Goal: Navigation & Orientation: Find specific page/section

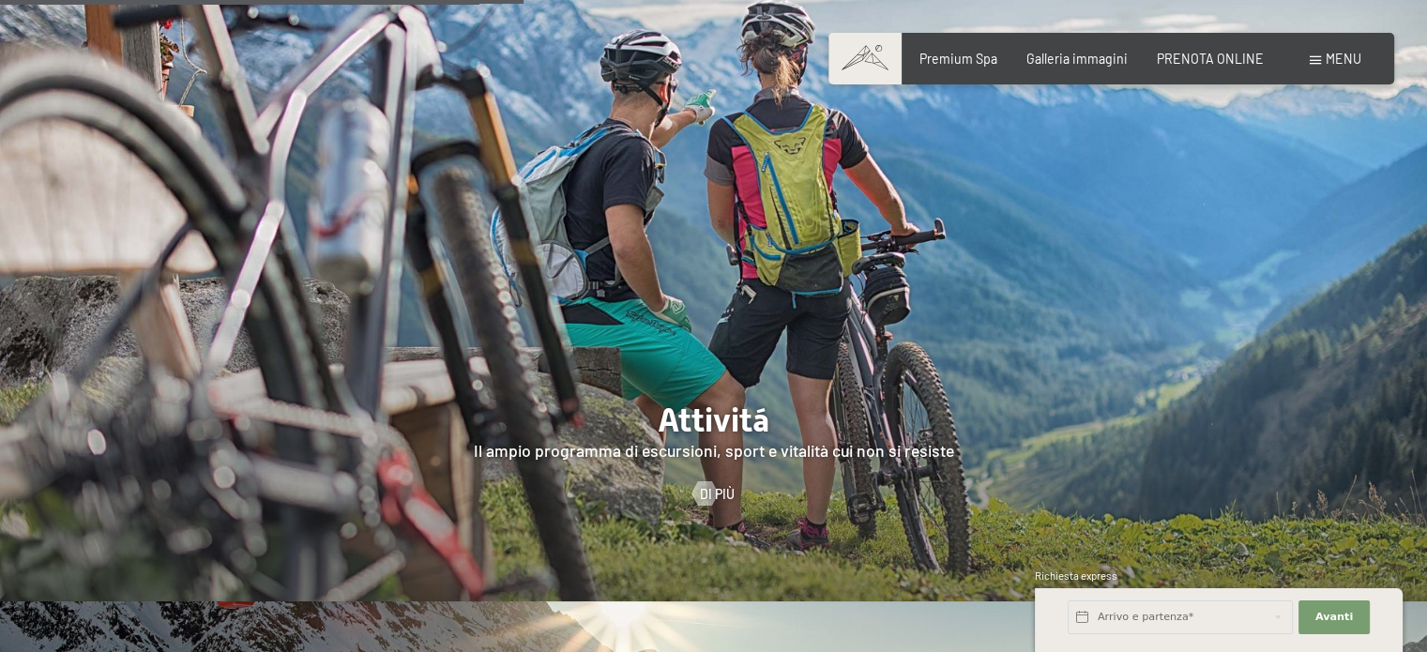
scroll to position [3377, 0]
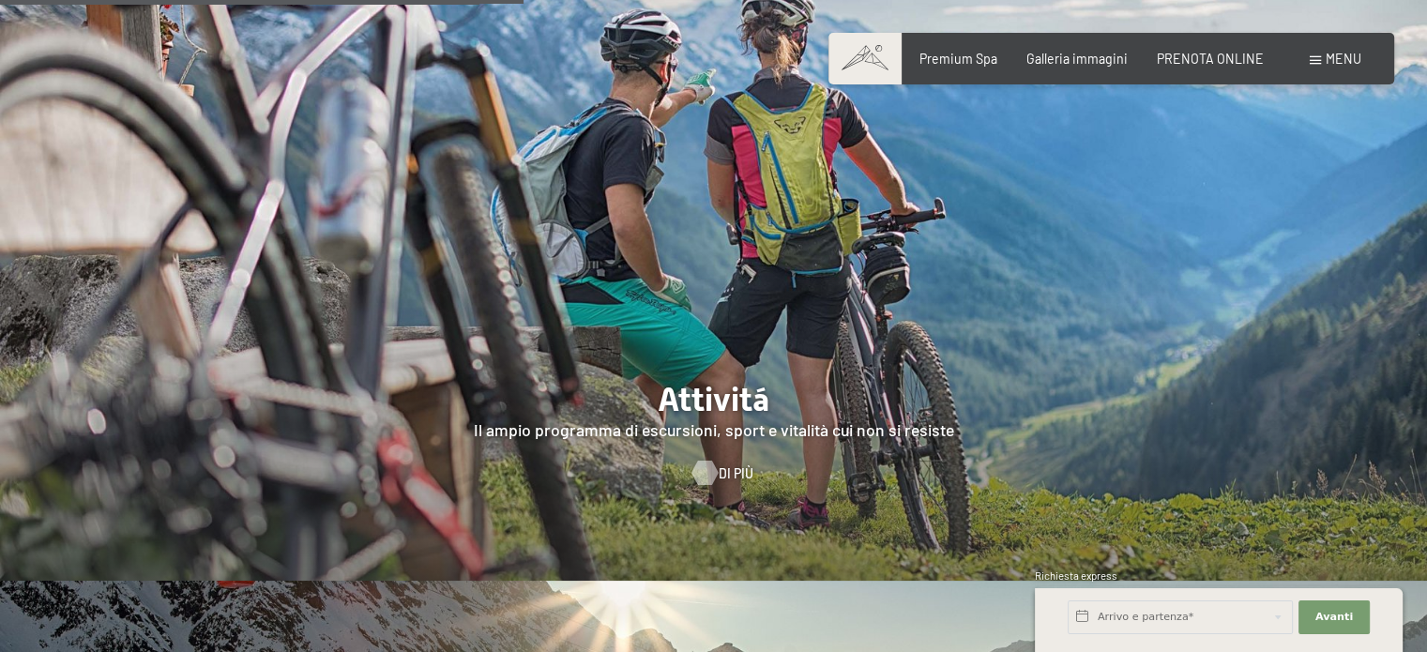
click at [703, 460] on div at bounding box center [704, 472] width 14 height 24
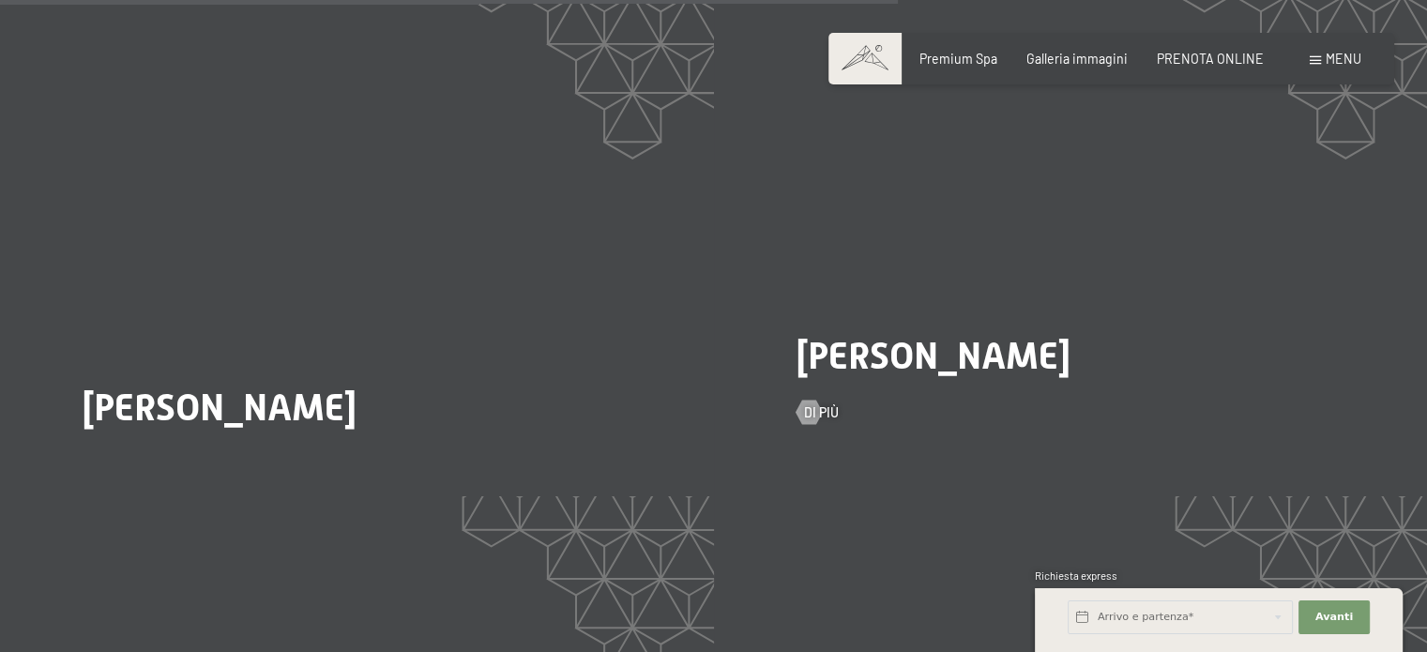
scroll to position [3283, 0]
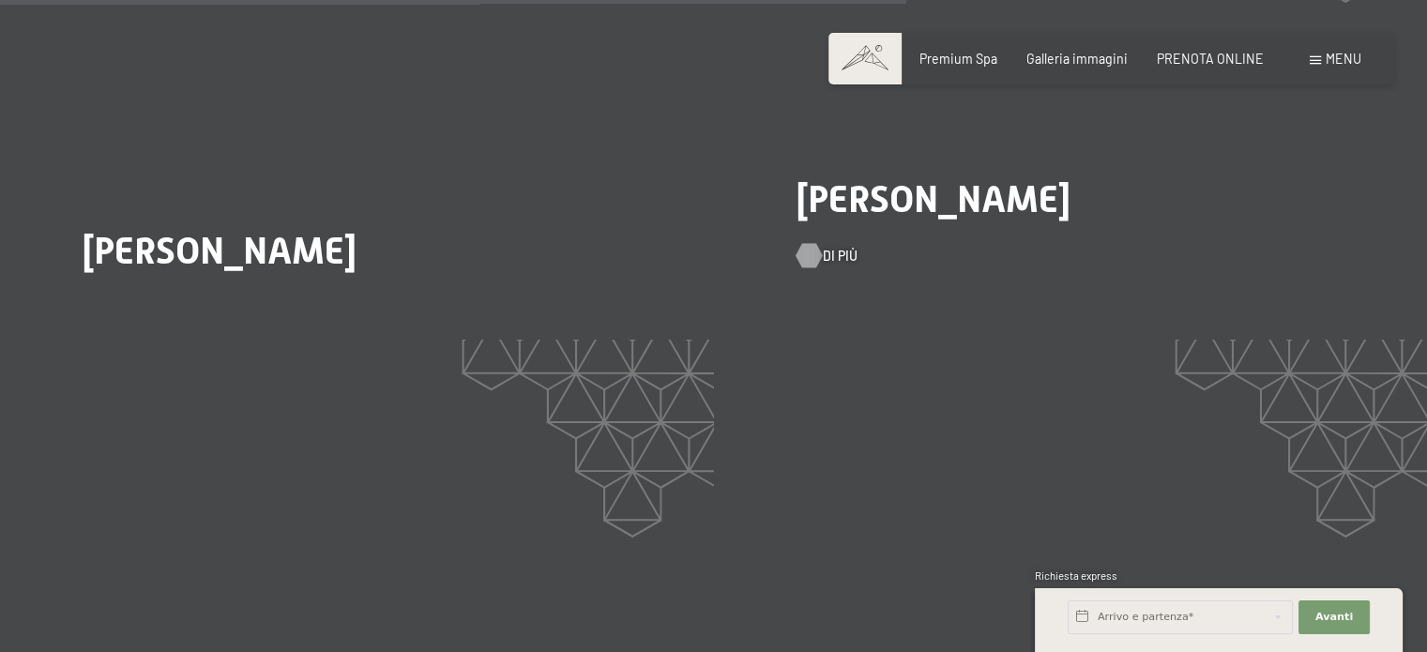
click at [815, 243] on div at bounding box center [808, 255] width 14 height 24
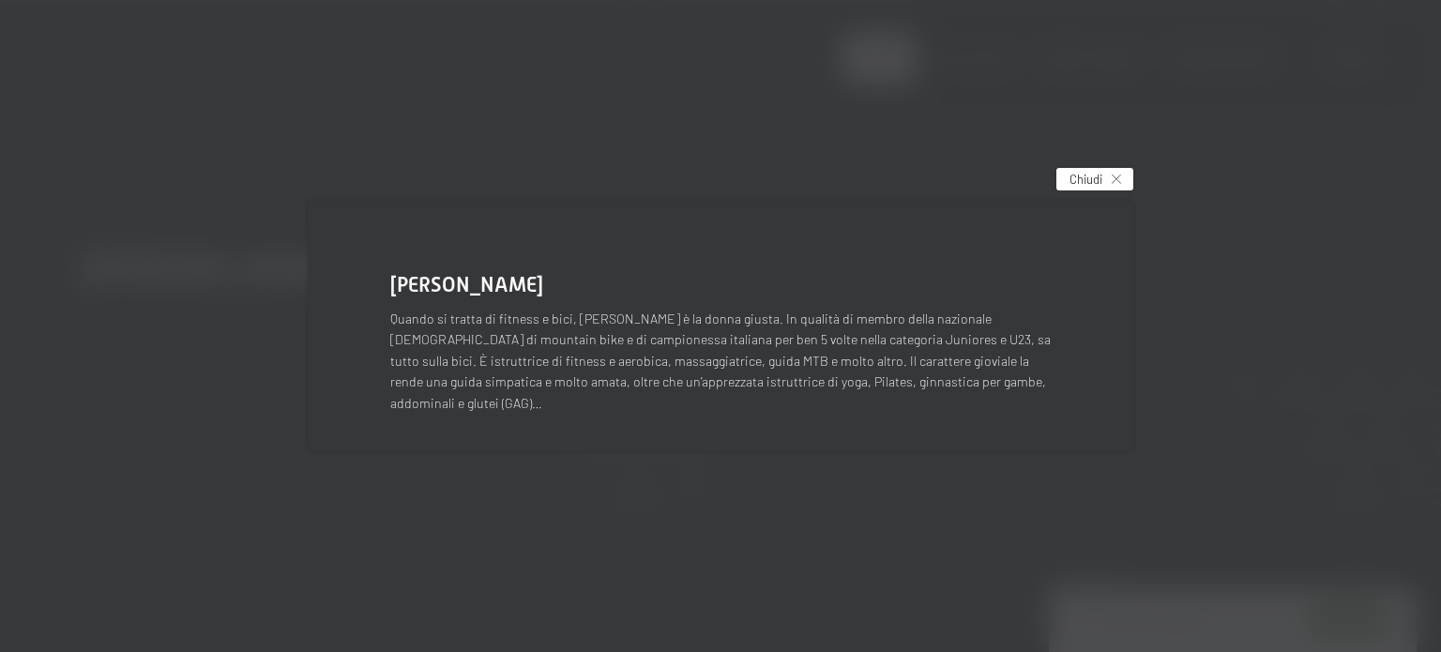
click at [1120, 190] on div "Chiudi" at bounding box center [1094, 179] width 77 height 23
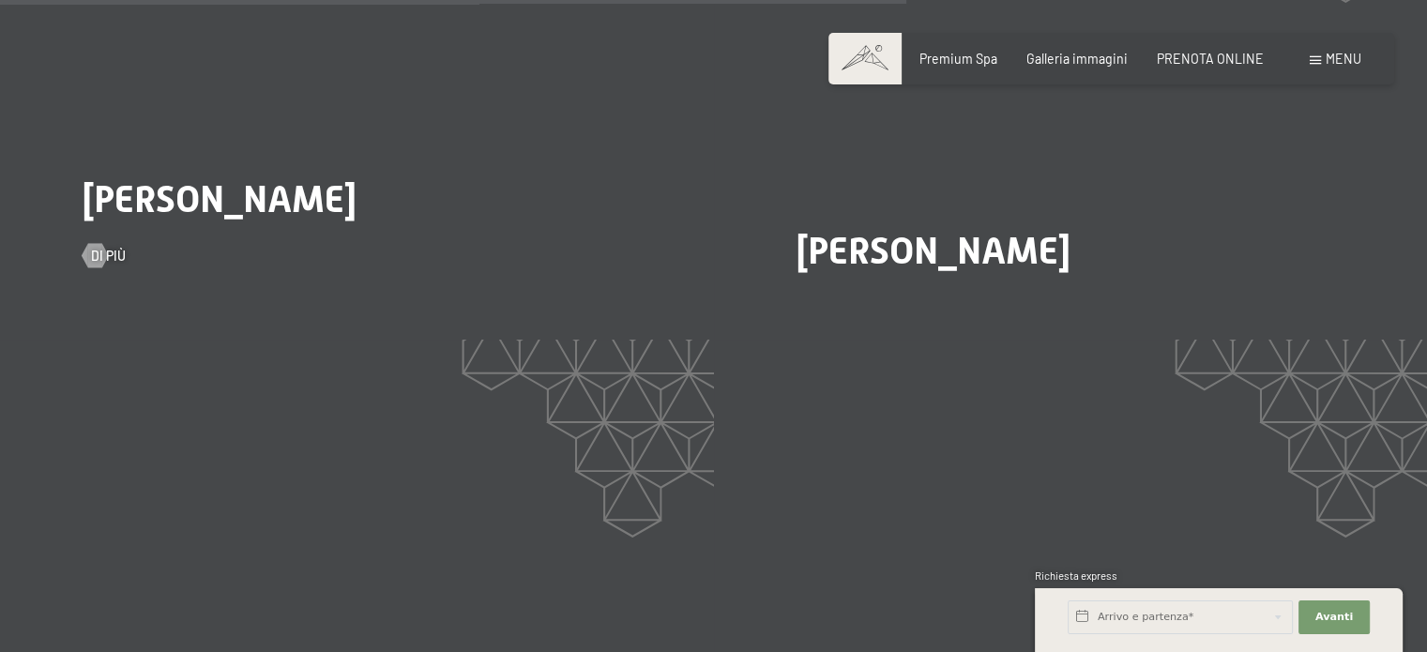
click at [295, 187] on span "Heinrich Marcher" at bounding box center [220, 198] width 274 height 43
click at [94, 243] on div at bounding box center [95, 255] width 14 height 24
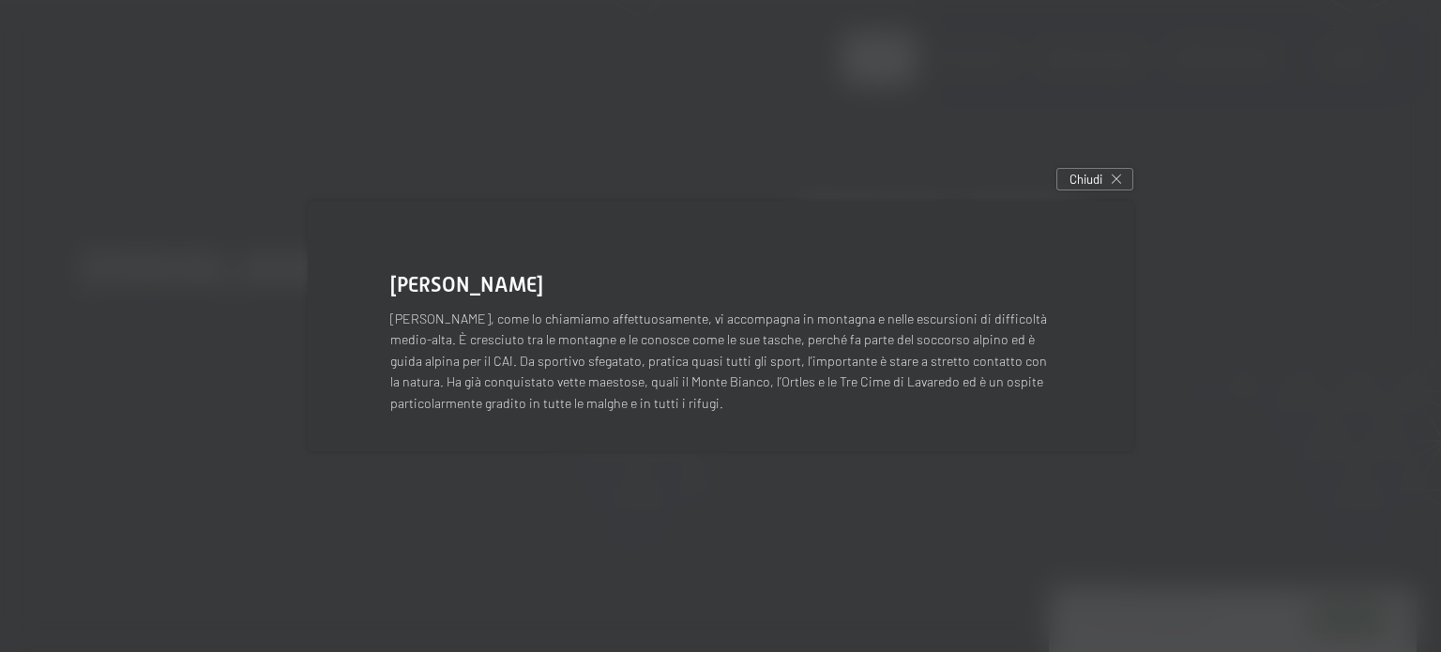
click at [1075, 177] on span "Chiudi" at bounding box center [1085, 179] width 33 height 17
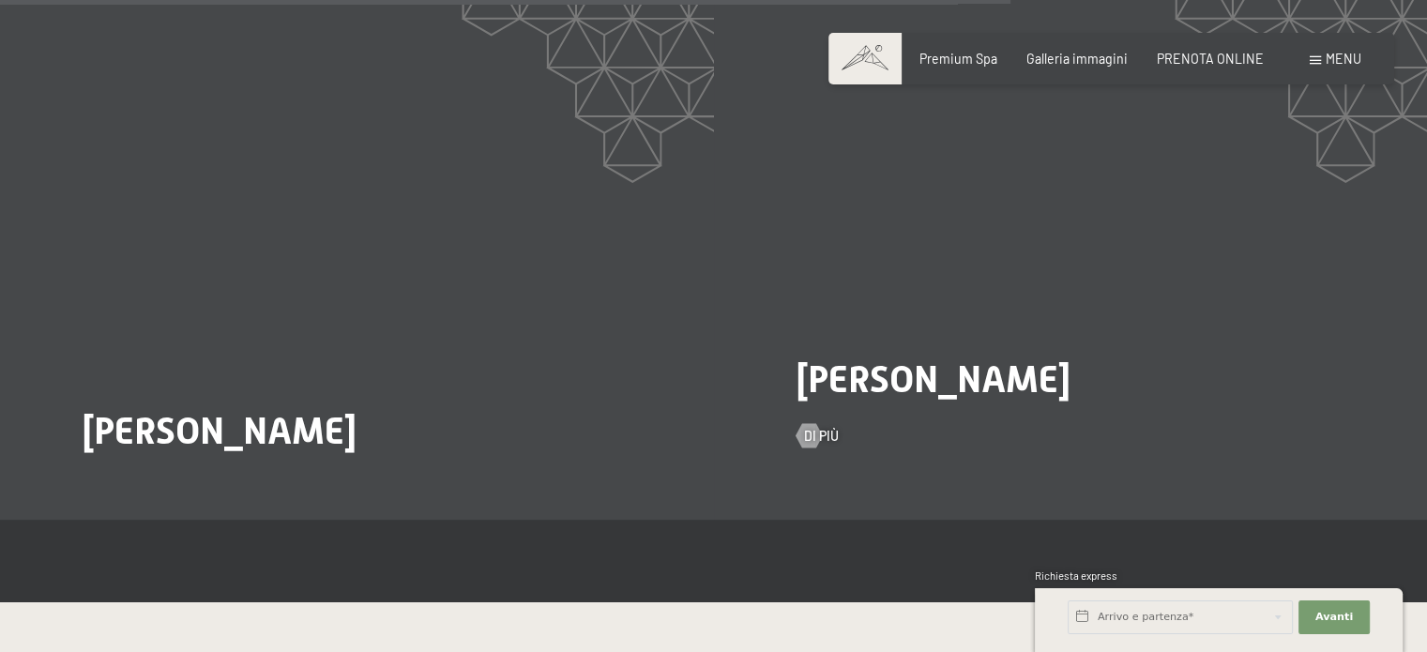
scroll to position [3659, 0]
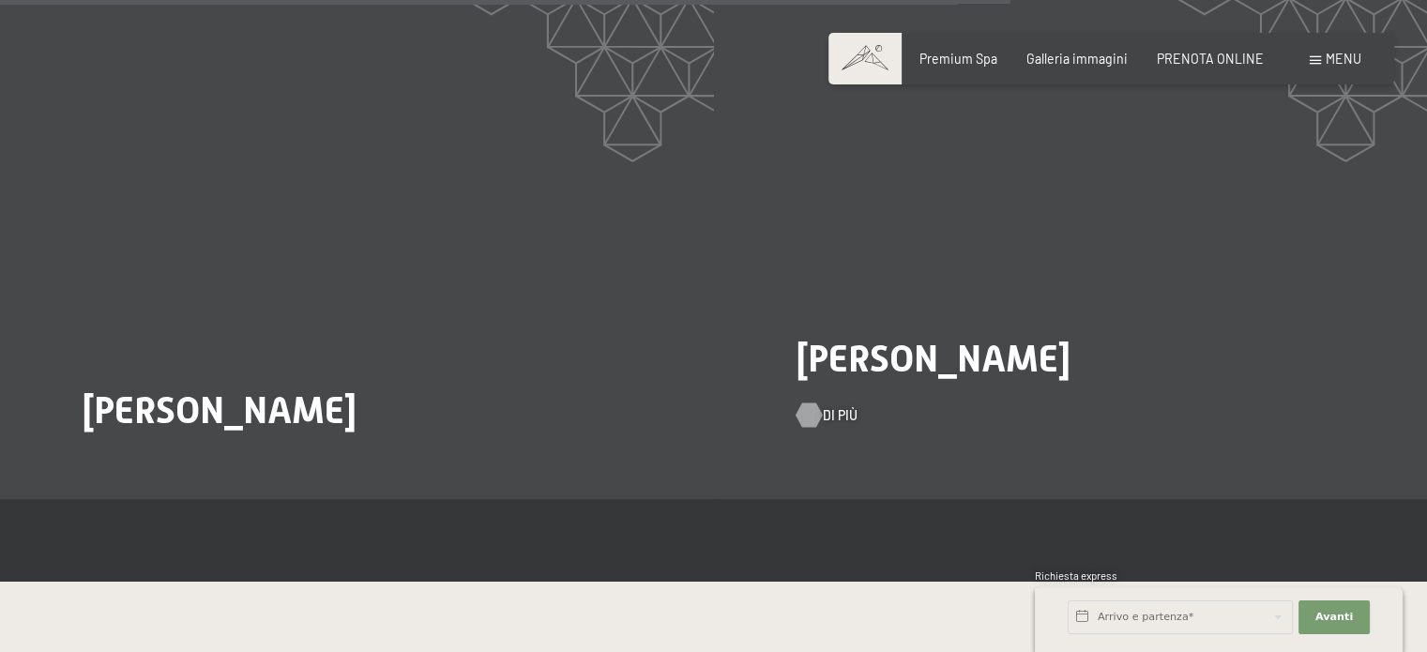
click at [824, 406] on span "Di più" at bounding box center [840, 415] width 35 height 19
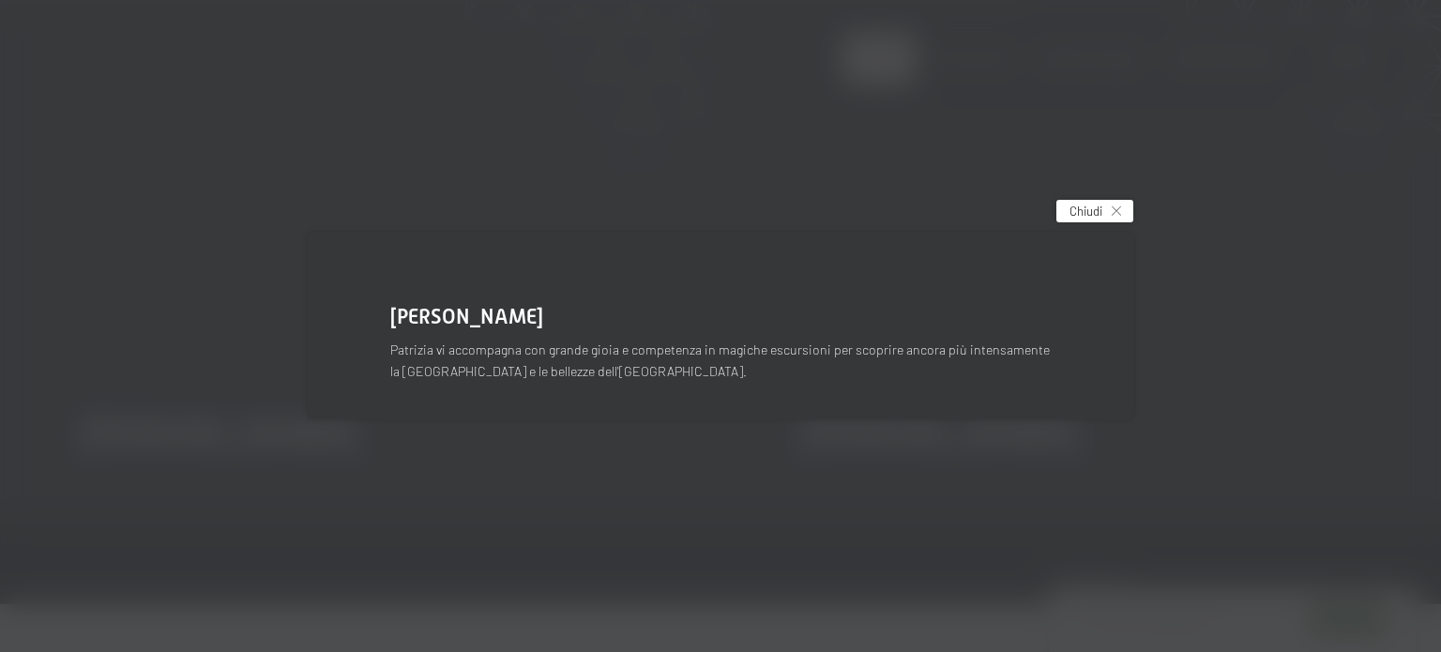
click at [1081, 218] on span "Chiudi" at bounding box center [1085, 211] width 33 height 17
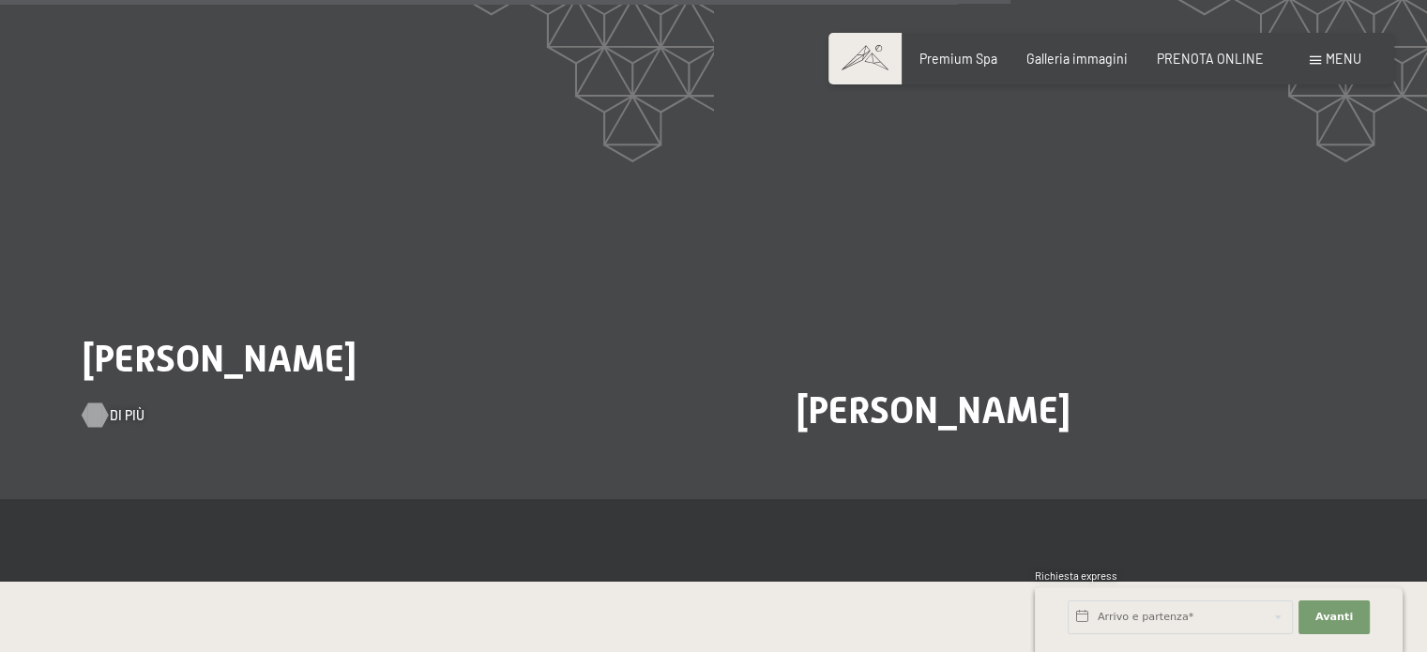
click at [92, 403] on div at bounding box center [95, 415] width 14 height 24
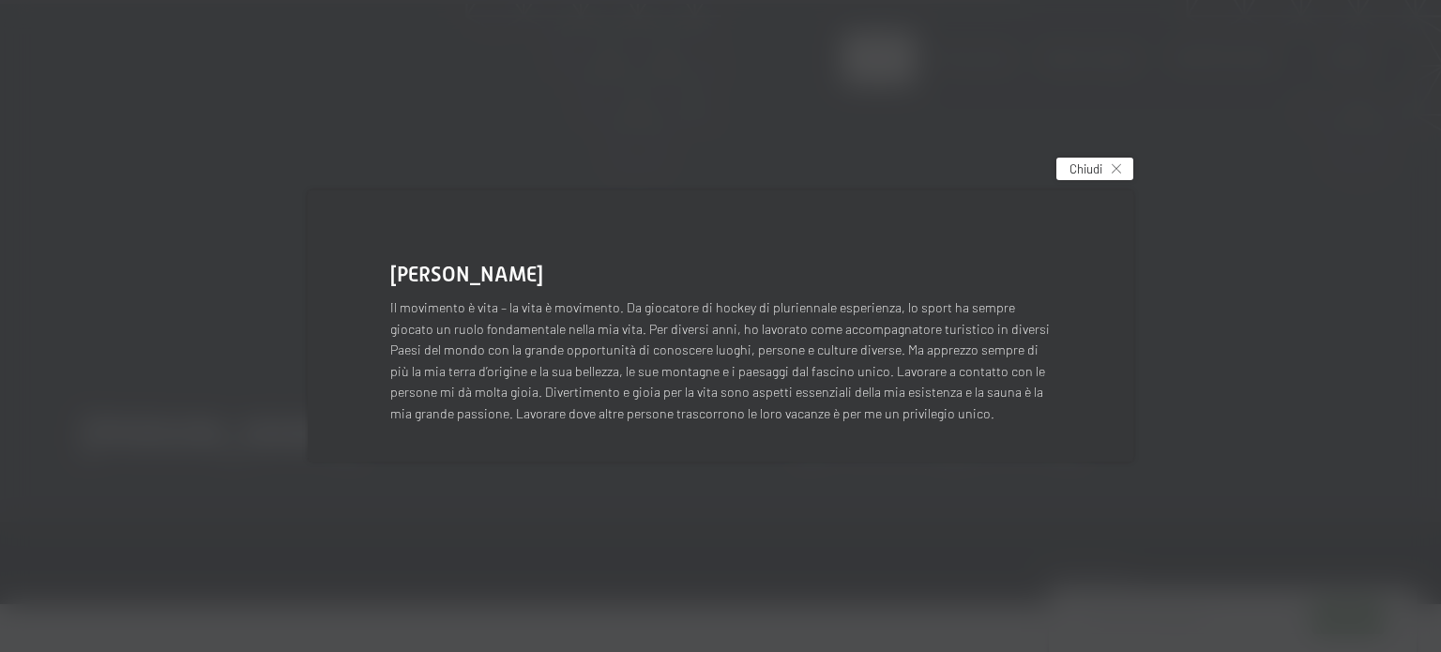
click at [1092, 161] on span "Chiudi" at bounding box center [1085, 168] width 33 height 17
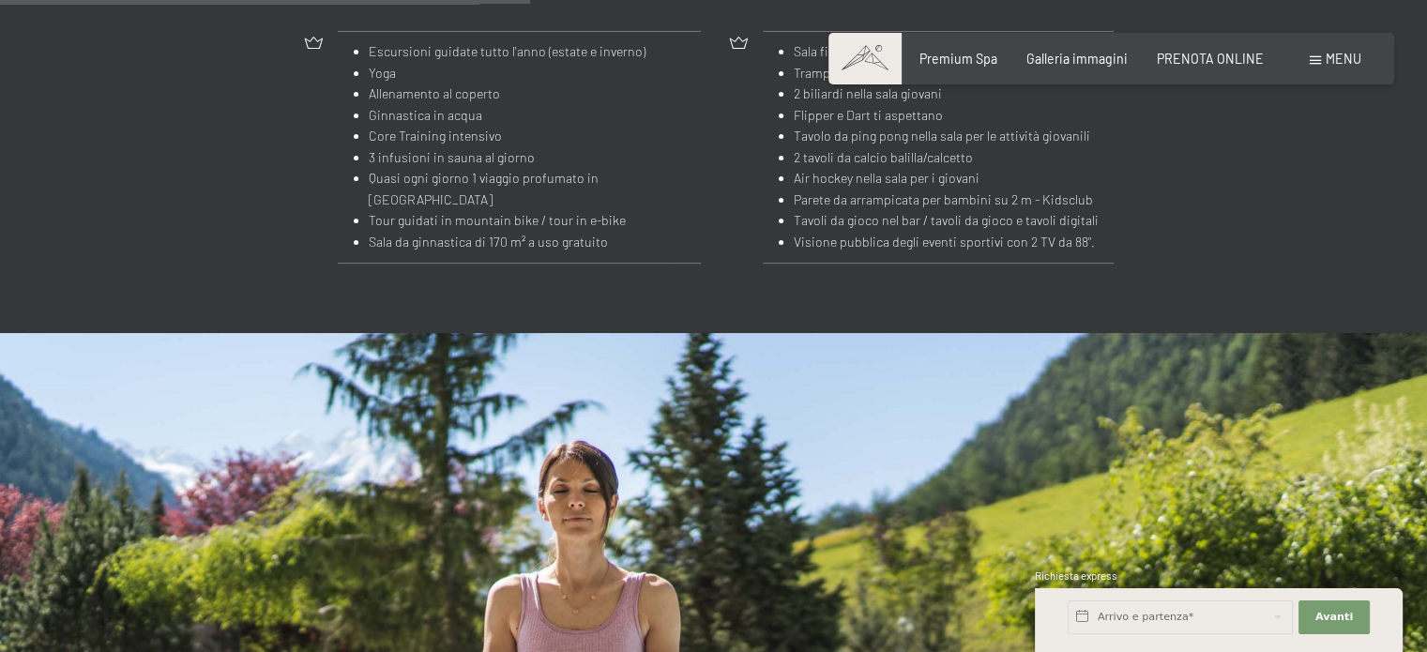
scroll to position [1686, 0]
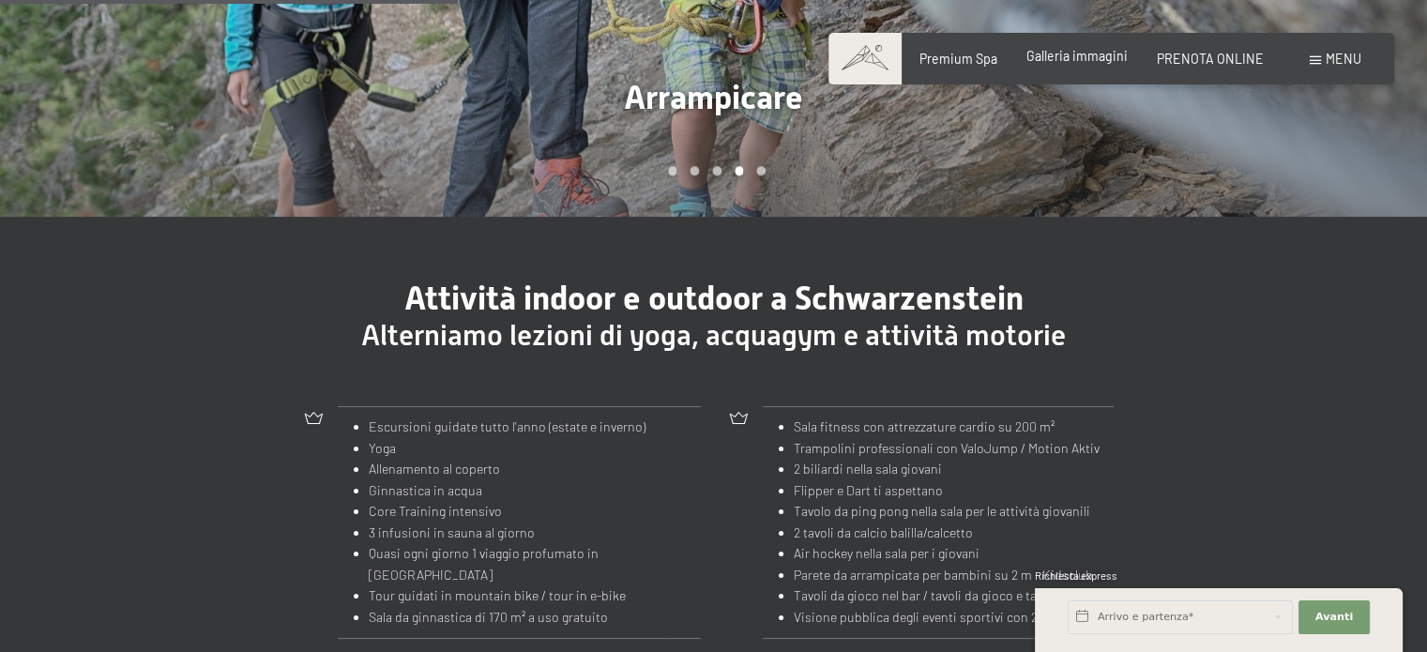
click at [1096, 54] on span "Galleria immagini" at bounding box center [1076, 56] width 101 height 16
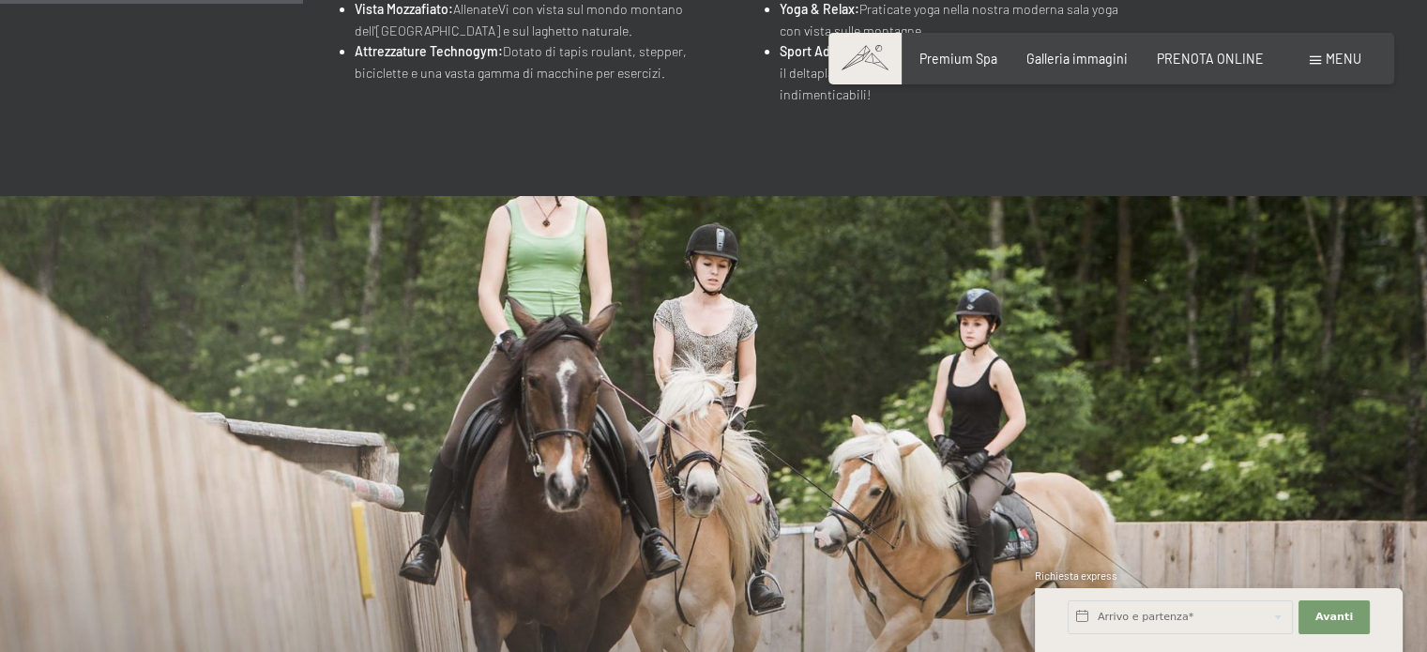
scroll to position [1123, 0]
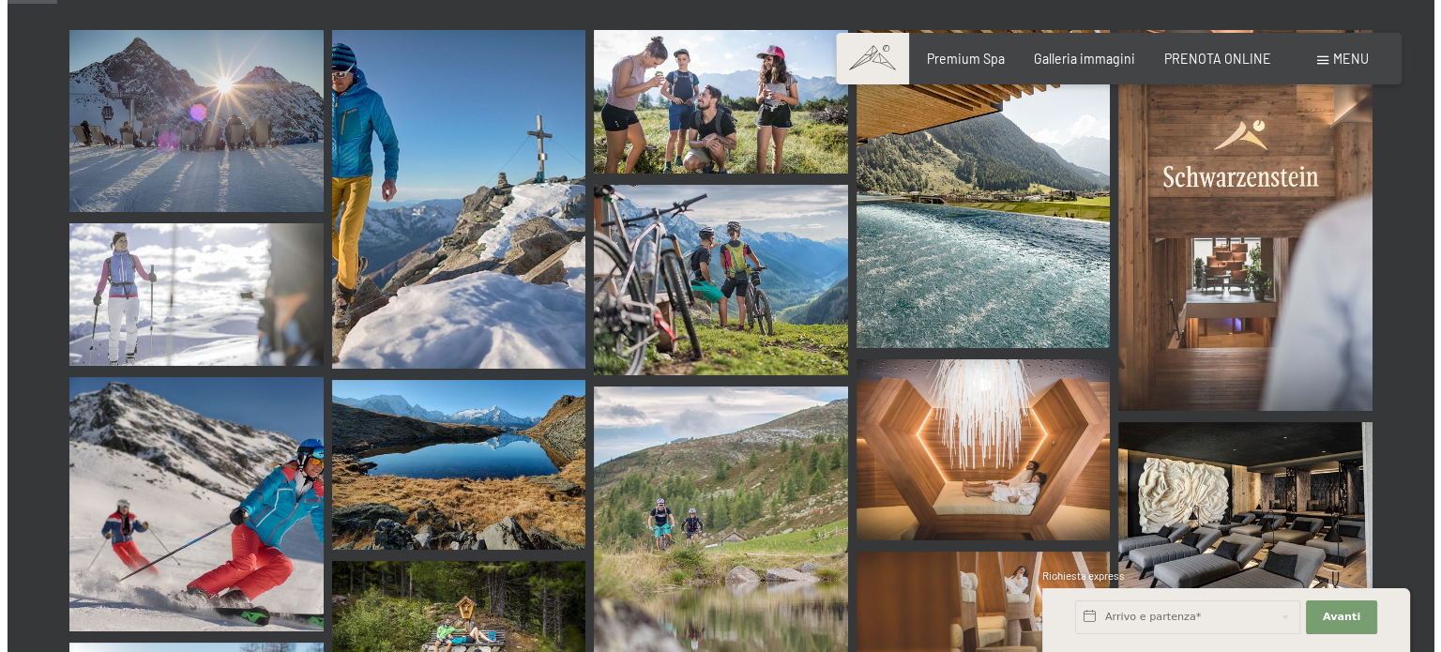
scroll to position [375, 0]
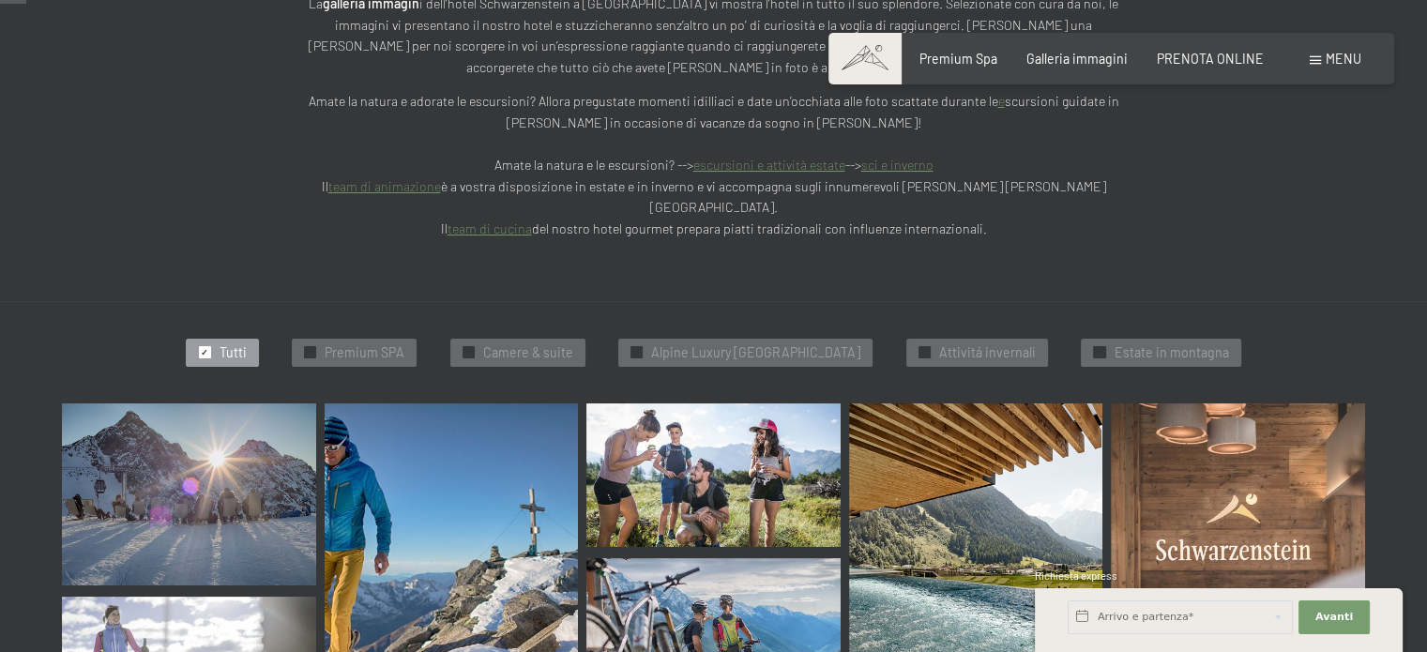
click at [1329, 51] on span "Menu" at bounding box center [1344, 59] width 36 height 16
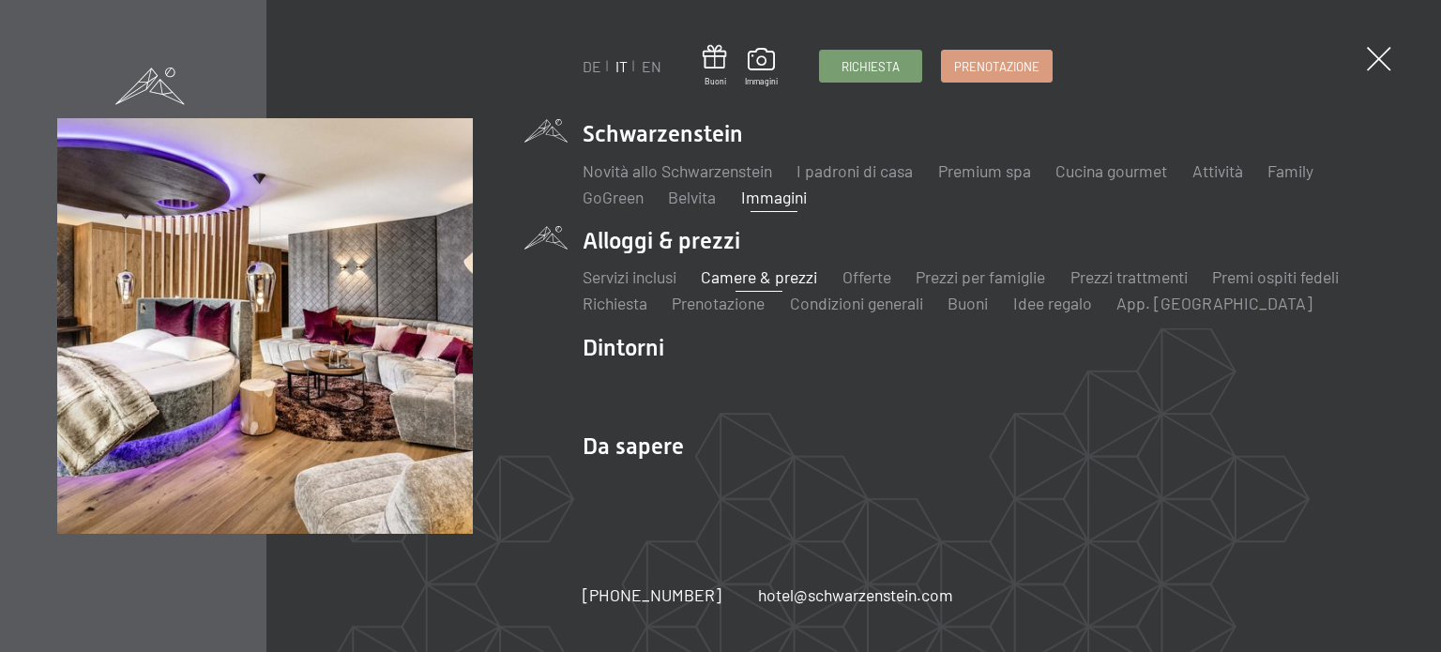
click at [735, 283] on link "Camere & prezzi" at bounding box center [759, 276] width 116 height 21
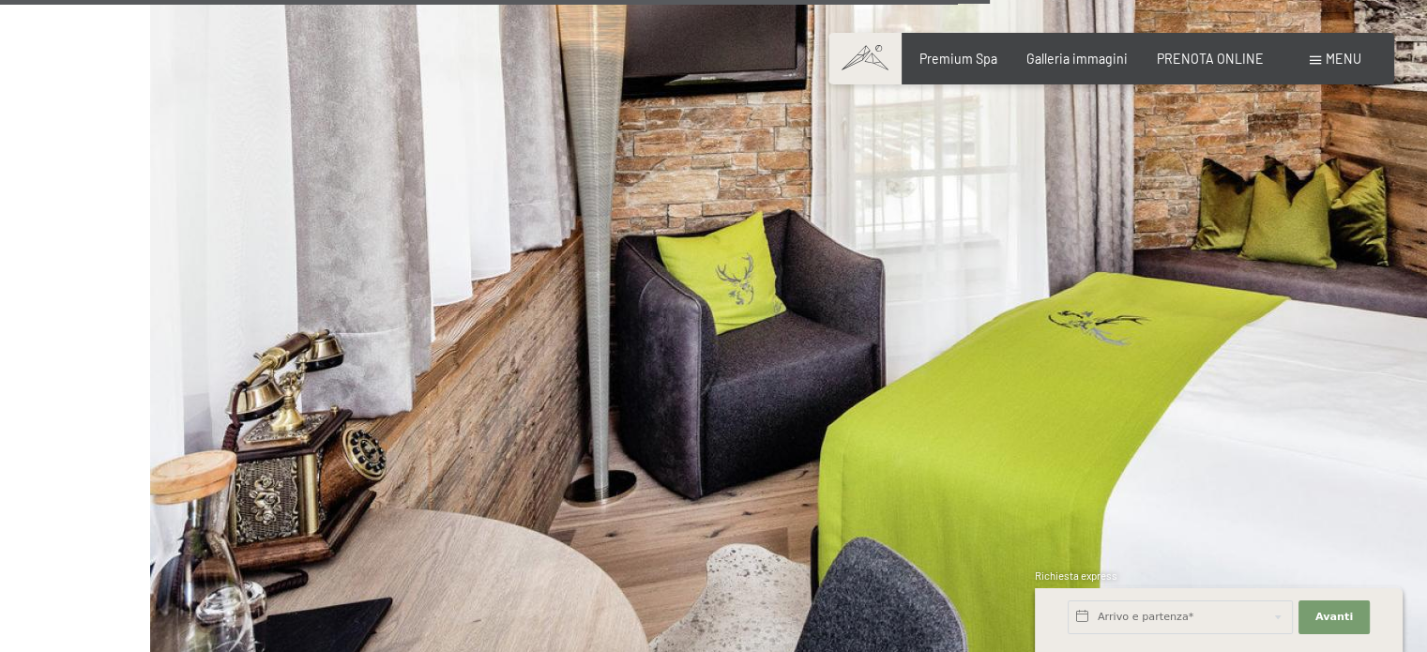
scroll to position [12322, 0]
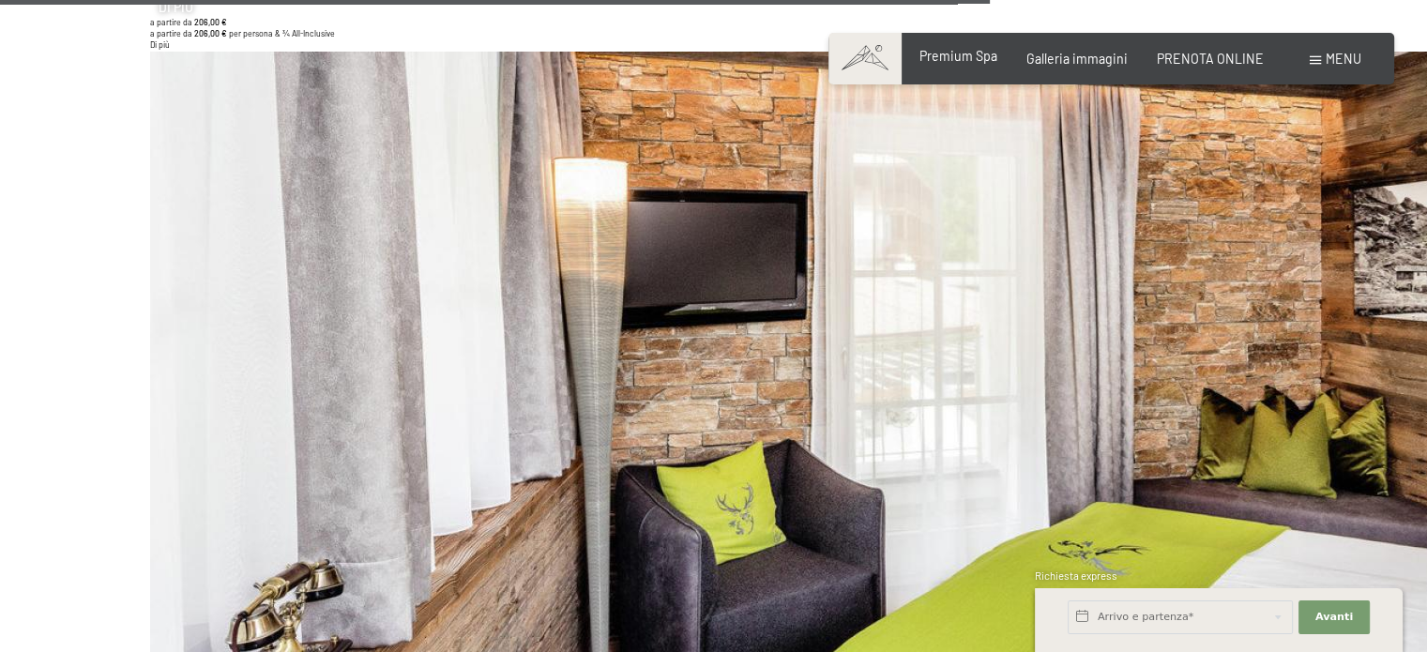
click at [978, 62] on span "Premium Spa" at bounding box center [958, 56] width 78 height 16
